Goal: Information Seeking & Learning: Learn about a topic

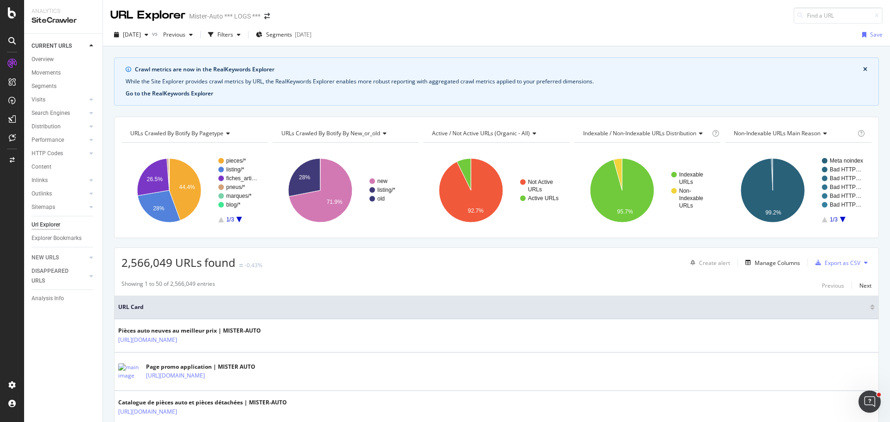
click at [187, 94] on button "Go to the RealKeywords Explorer" at bounding box center [170, 93] width 88 height 8
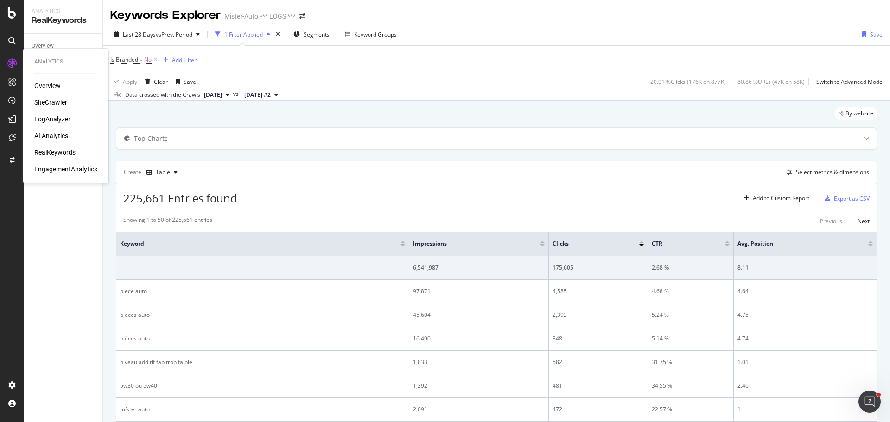
click at [66, 118] on div "LogAnalyzer" at bounding box center [52, 118] width 36 height 9
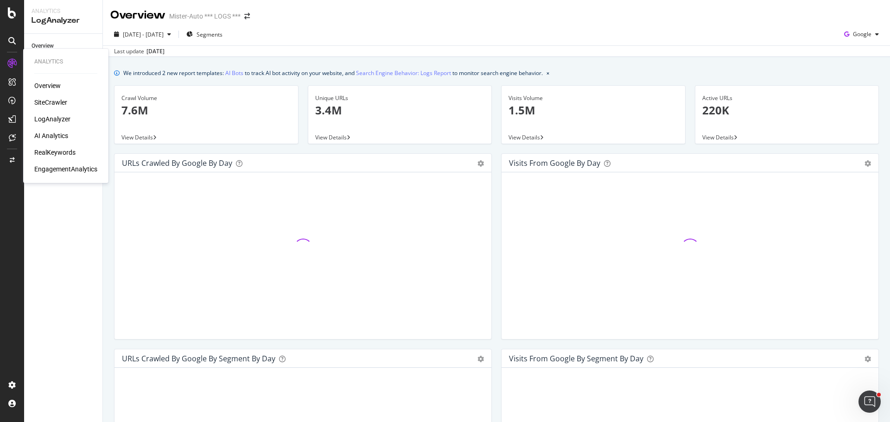
click at [57, 134] on div "AI Analytics" at bounding box center [51, 135] width 34 height 9
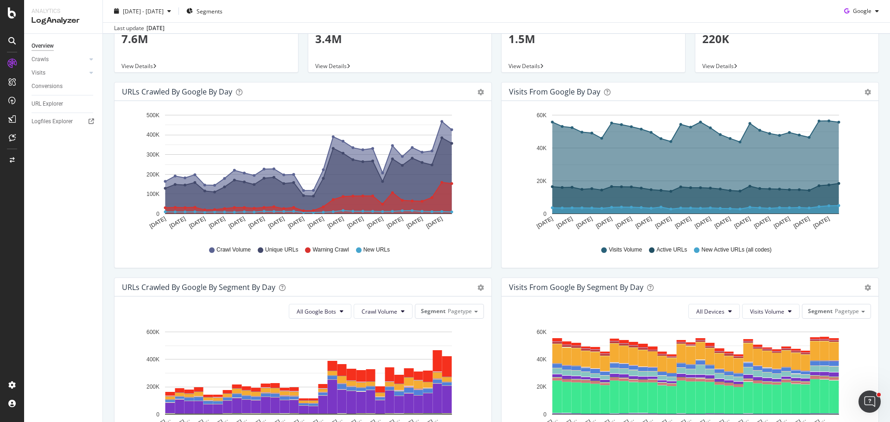
scroll to position [232, 0]
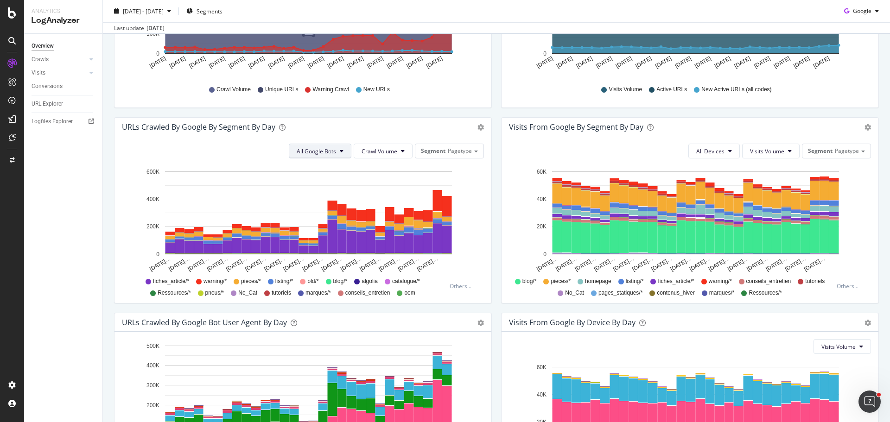
click at [316, 152] on span "All Google Bots" at bounding box center [316, 151] width 39 height 8
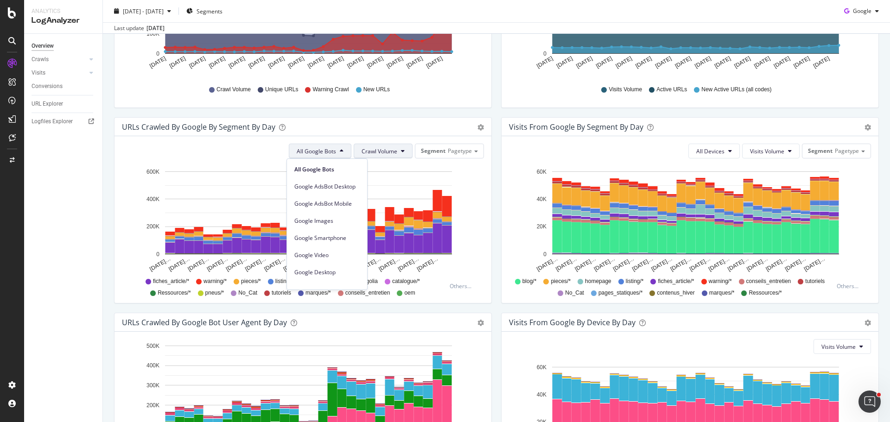
click at [379, 153] on span "Crawl Volume" at bounding box center [379, 151] width 36 height 8
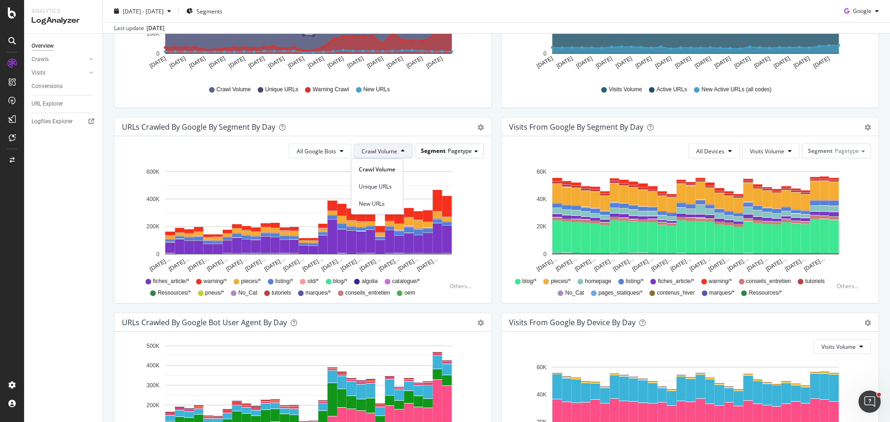
click at [448, 152] on span "Pagetype" at bounding box center [460, 151] width 24 height 8
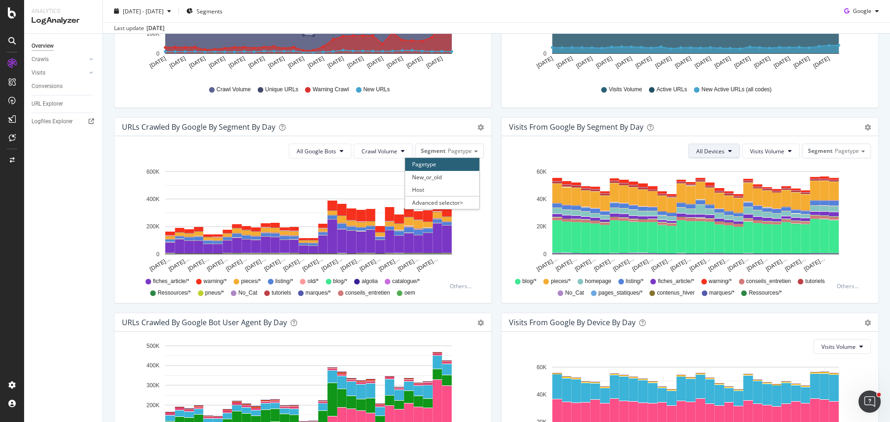
click at [710, 151] on span "All Devices" at bounding box center [710, 151] width 28 height 8
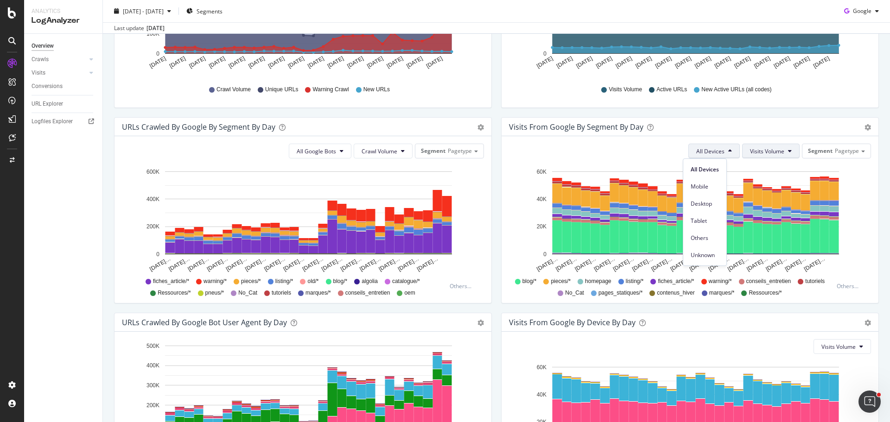
click at [764, 151] on span "Visits Volume" at bounding box center [767, 151] width 34 height 8
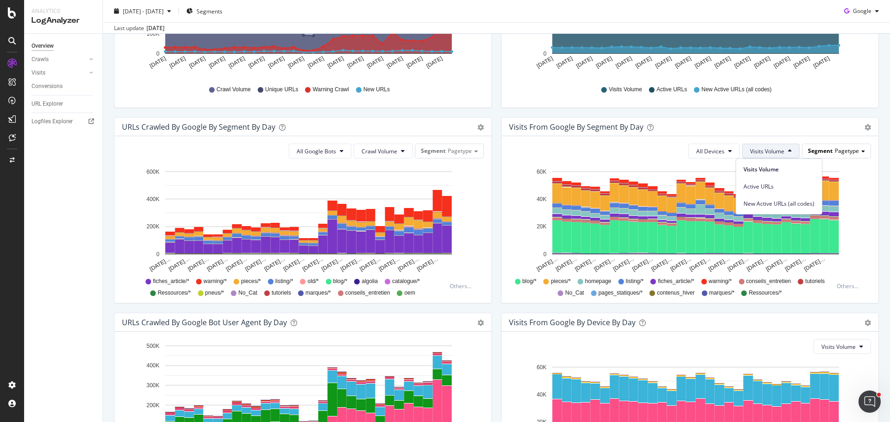
click at [826, 151] on div "Segment Pagetype" at bounding box center [836, 150] width 68 height 13
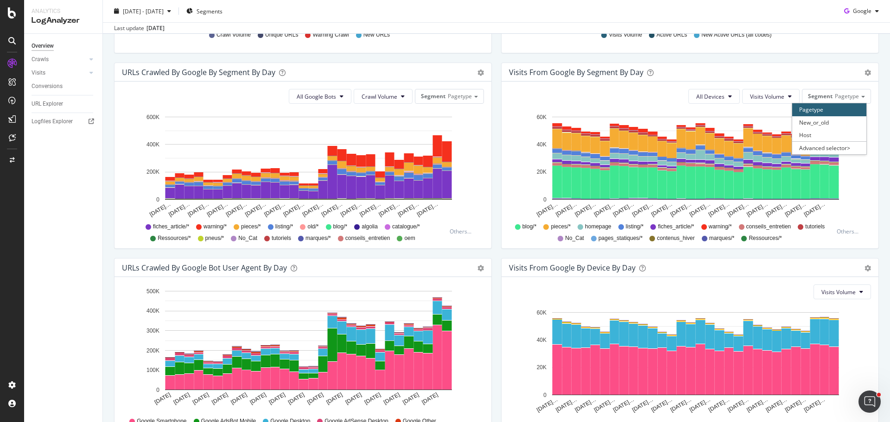
scroll to position [350, 0]
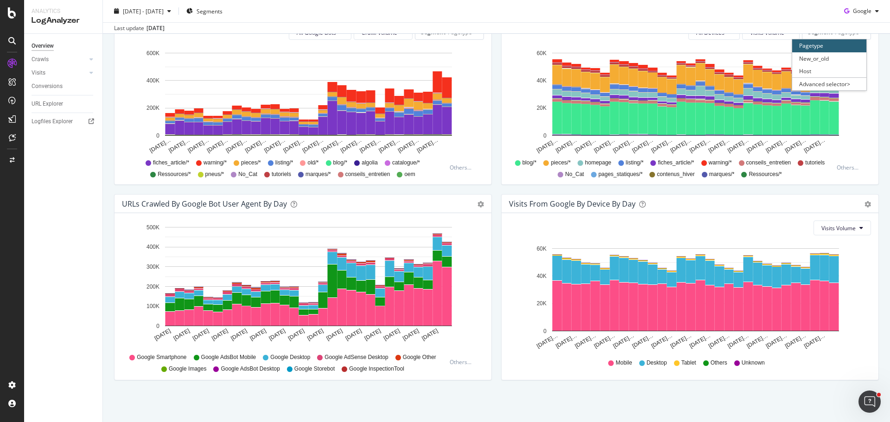
click at [492, 210] on div "URLs Crawled by Google bot User Agent By Day Timeline (by Value) Timeline (by P…" at bounding box center [302, 292] width 387 height 196
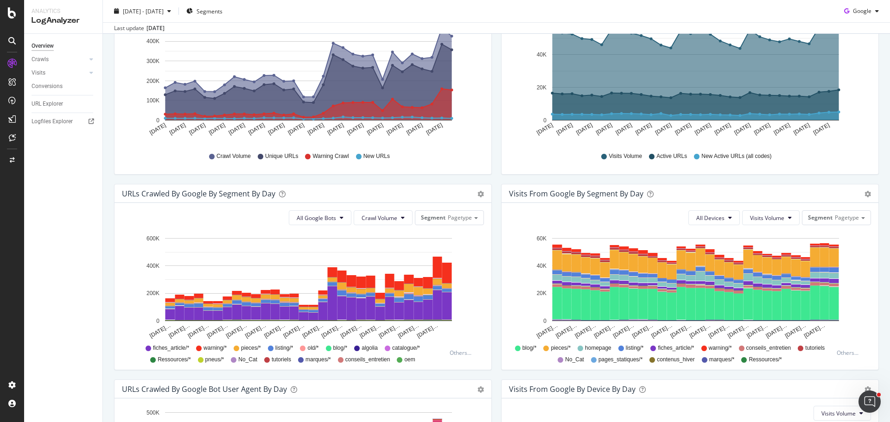
click at [478, 199] on div "URLs Crawled by Google By Segment By Day Timeline (by Value) Table" at bounding box center [302, 193] width 377 height 19
click at [478, 196] on icon "gear" at bounding box center [480, 194] width 6 height 6
click at [491, 178] on div "URLs Crawled by Google by day Area Table Hold CTRL while clicking to filter the…" at bounding box center [302, 86] width 387 height 196
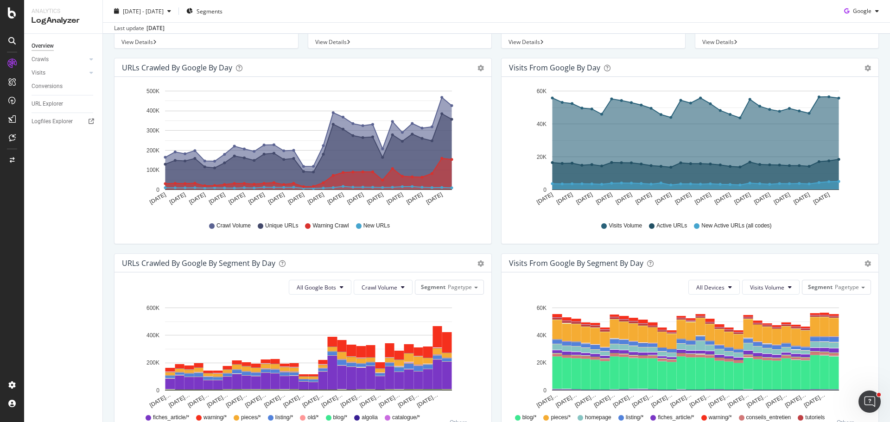
scroll to position [0, 0]
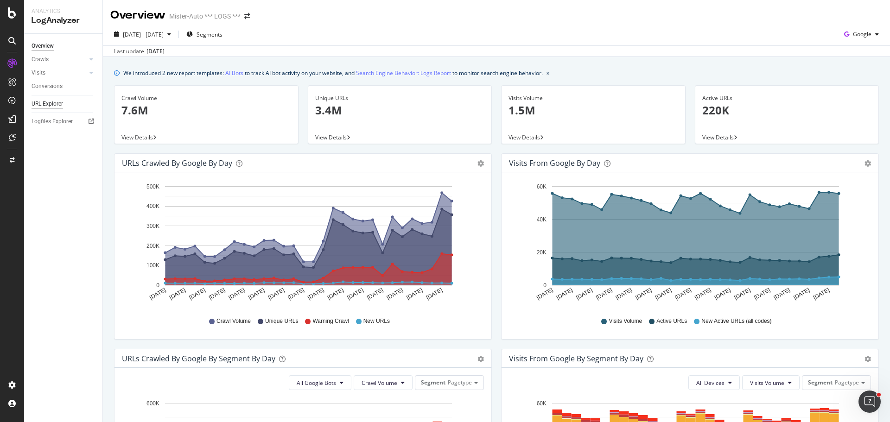
click at [53, 108] on div "URL Explorer" at bounding box center [48, 104] width 32 height 10
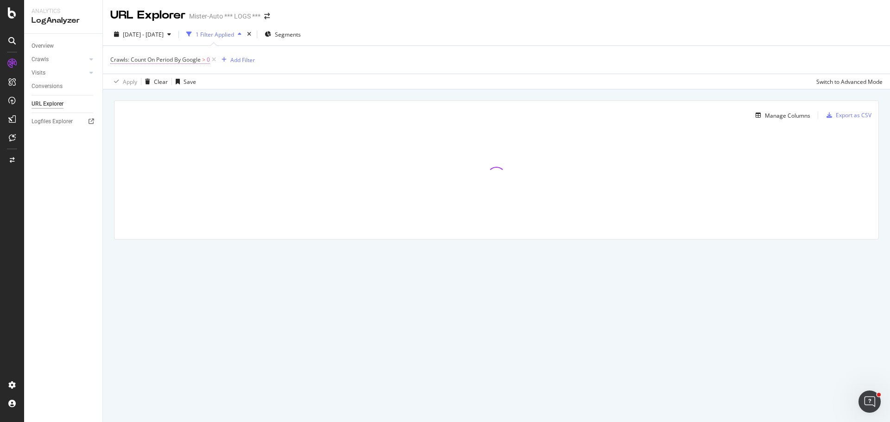
click at [189, 63] on span "Crawls: Count On Period By Google" at bounding box center [155, 60] width 90 height 8
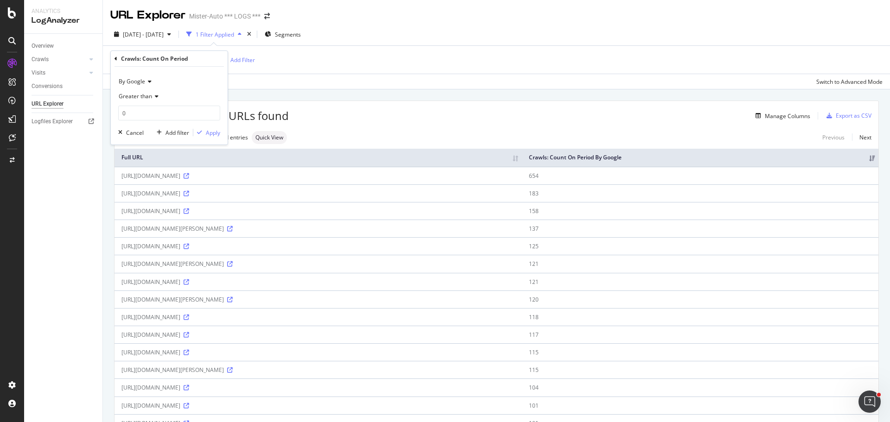
click at [144, 81] on span "By Google" at bounding box center [132, 81] width 26 height 8
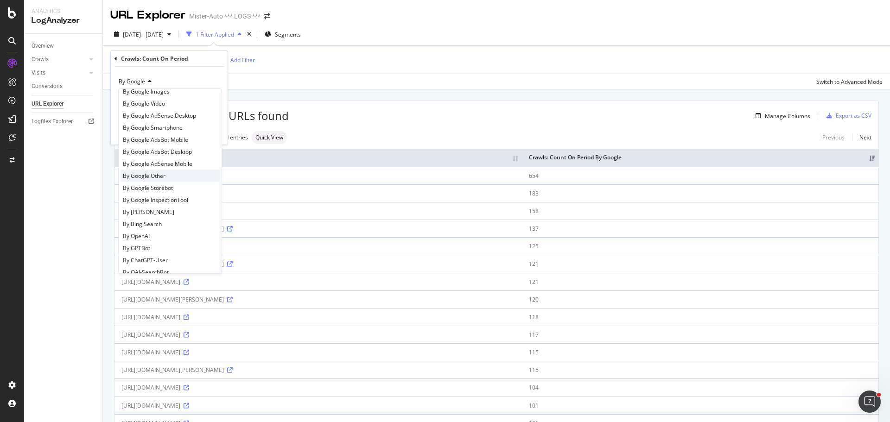
scroll to position [139, 0]
click at [177, 146] on div "By GPTBot" at bounding box center [169, 142] width 99 height 12
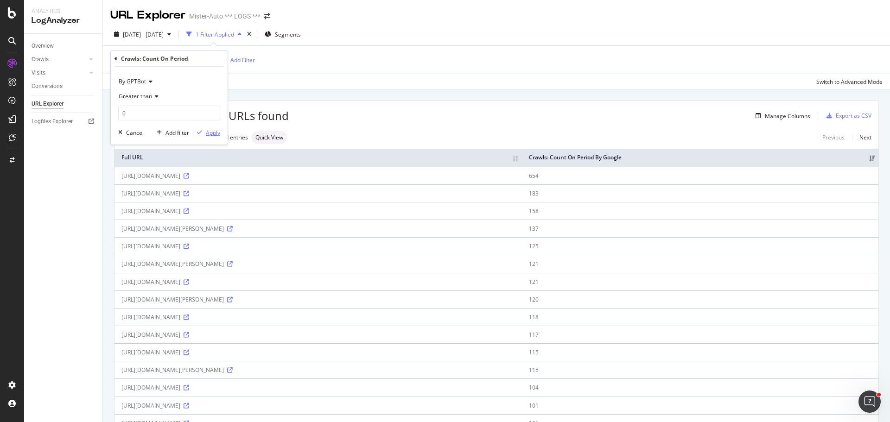
click at [206, 130] on div "Apply" at bounding box center [213, 133] width 14 height 8
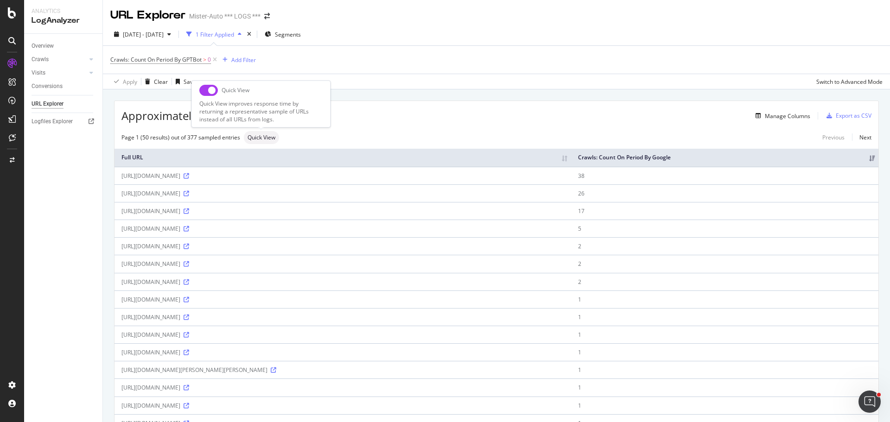
click at [205, 100] on div "Quick View improves response time by returning a representative sample of URLs …" at bounding box center [260, 112] width 123 height 24
click at [208, 89] on input "checkbox" at bounding box center [208, 90] width 19 height 11
checkbox input "true"
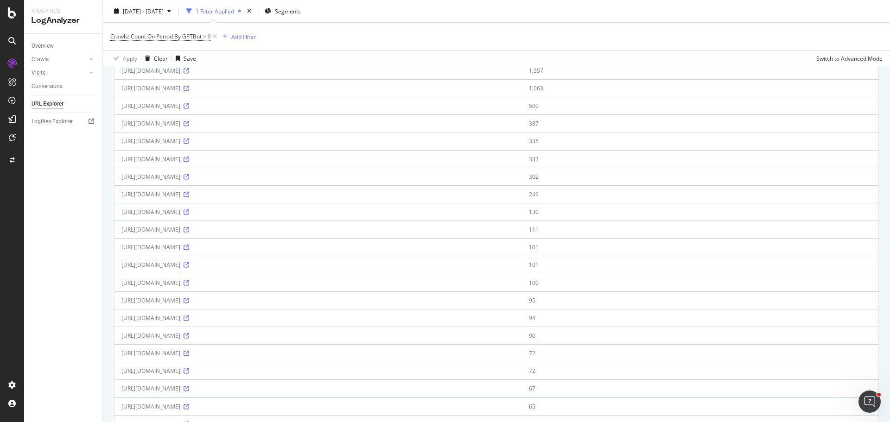
scroll to position [278, 0]
click at [475, 25] on div "Crawls: Count On Period By GPTBot > 0 Add Filter" at bounding box center [496, 37] width 772 height 28
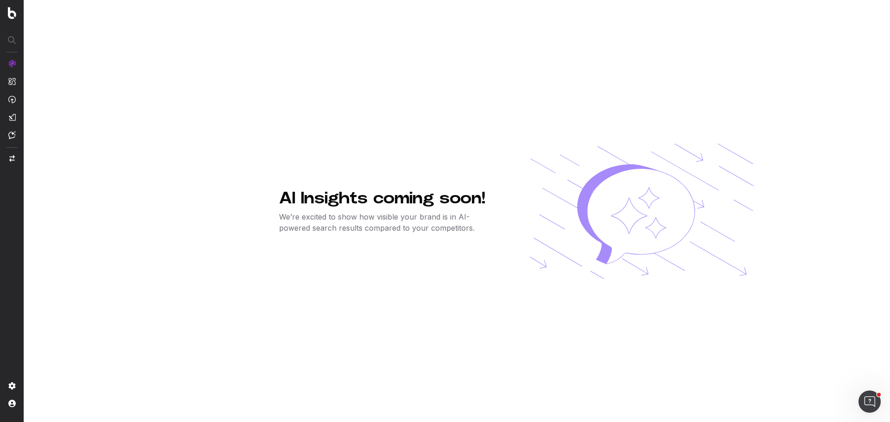
click at [409, 222] on p "We’re excited to show how visible your brand is in AI-powered search results co…" at bounding box center [389, 222] width 221 height 22
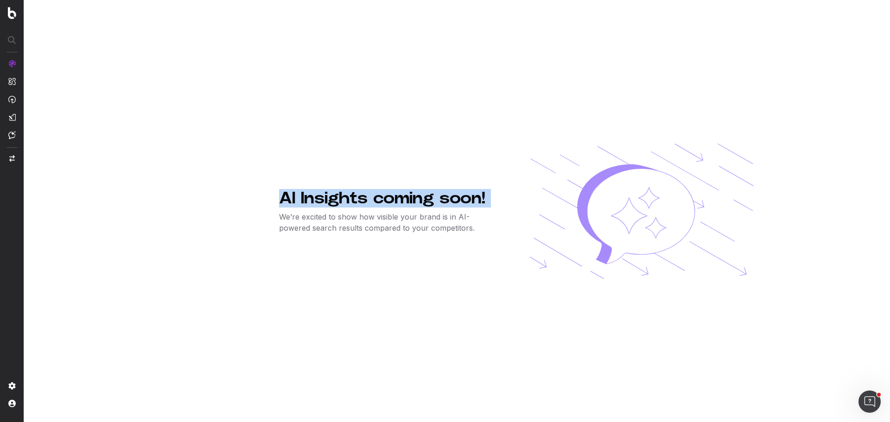
click at [409, 222] on p "We’re excited to show how visible your brand is in AI-powered search results co…" at bounding box center [389, 222] width 221 height 22
click at [399, 234] on div "AI Insights coming soon! We’re excited to show how visible your brand is in AI-…" at bounding box center [516, 211] width 474 height 422
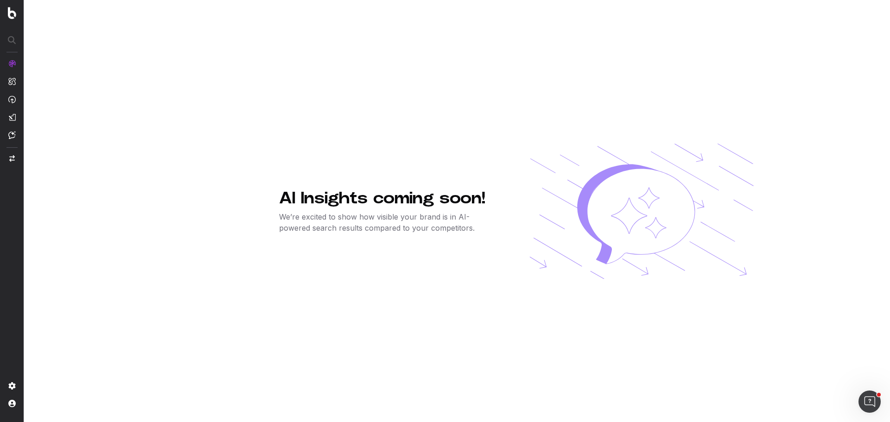
click at [464, 143] on div "AI Insights coming soon! We’re excited to show how visible your brand is in AI-…" at bounding box center [516, 211] width 474 height 422
